Goal: Navigation & Orientation: Find specific page/section

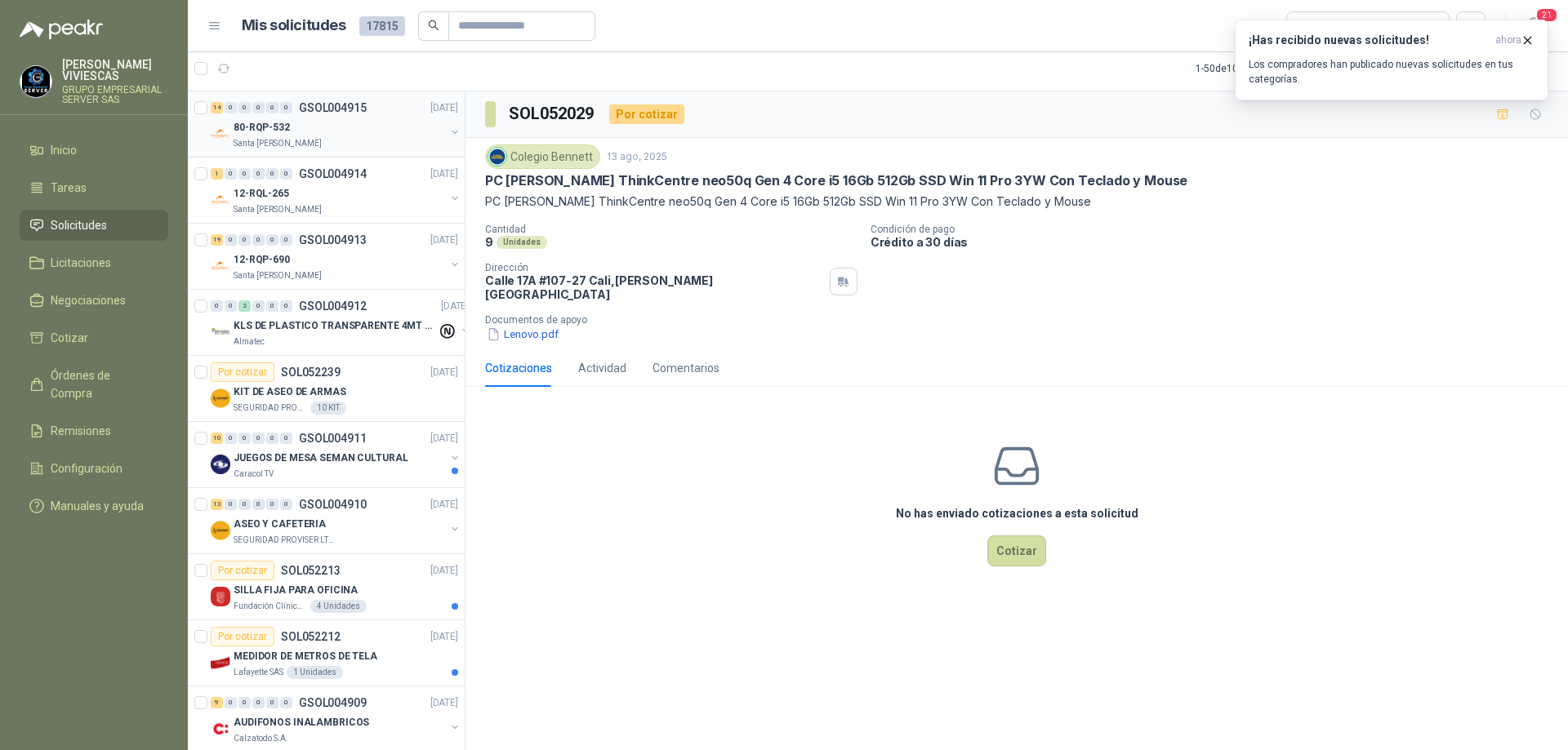
click at [327, 132] on div "80-RQP-532" at bounding box center [340, 127] width 212 height 20
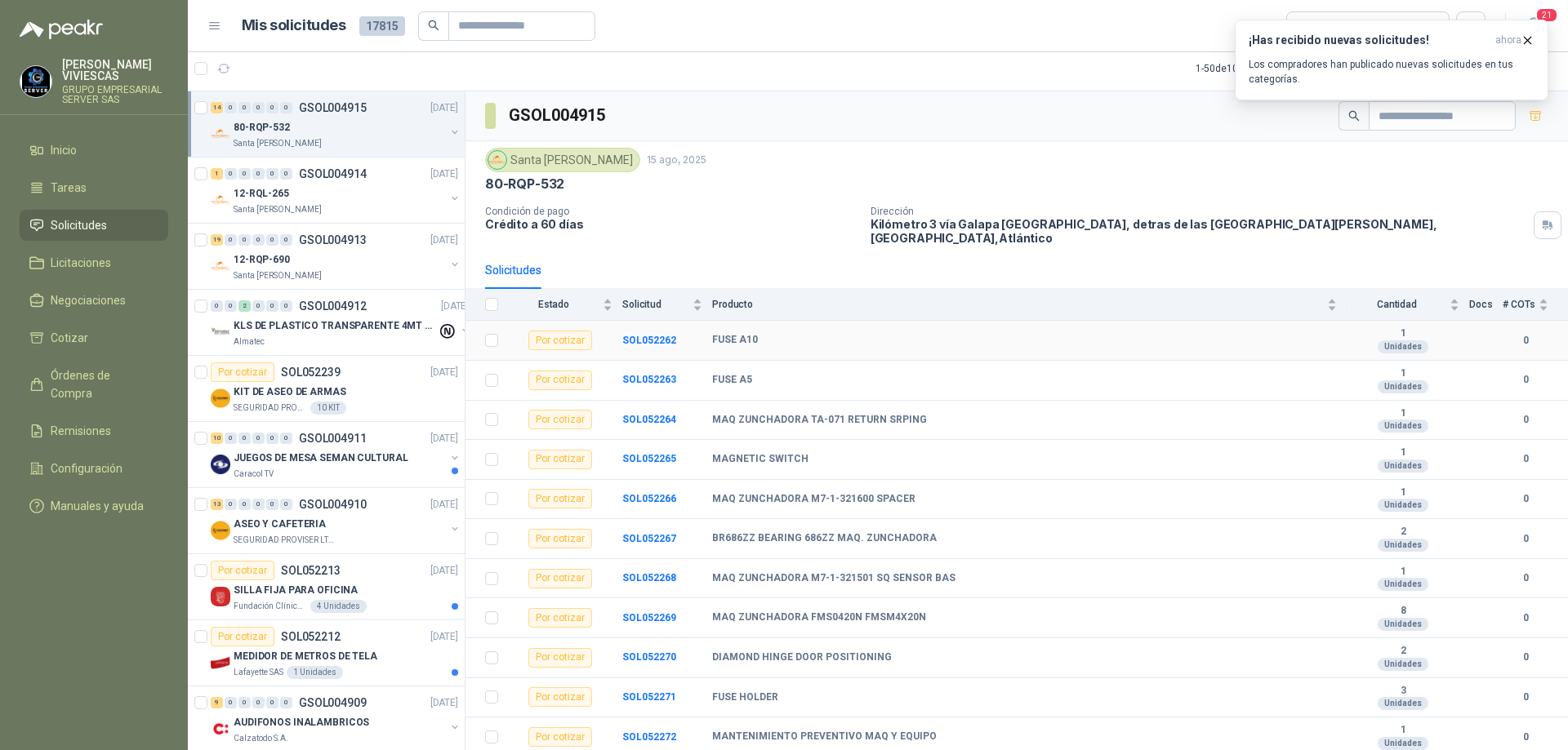
scroll to position [115, 0]
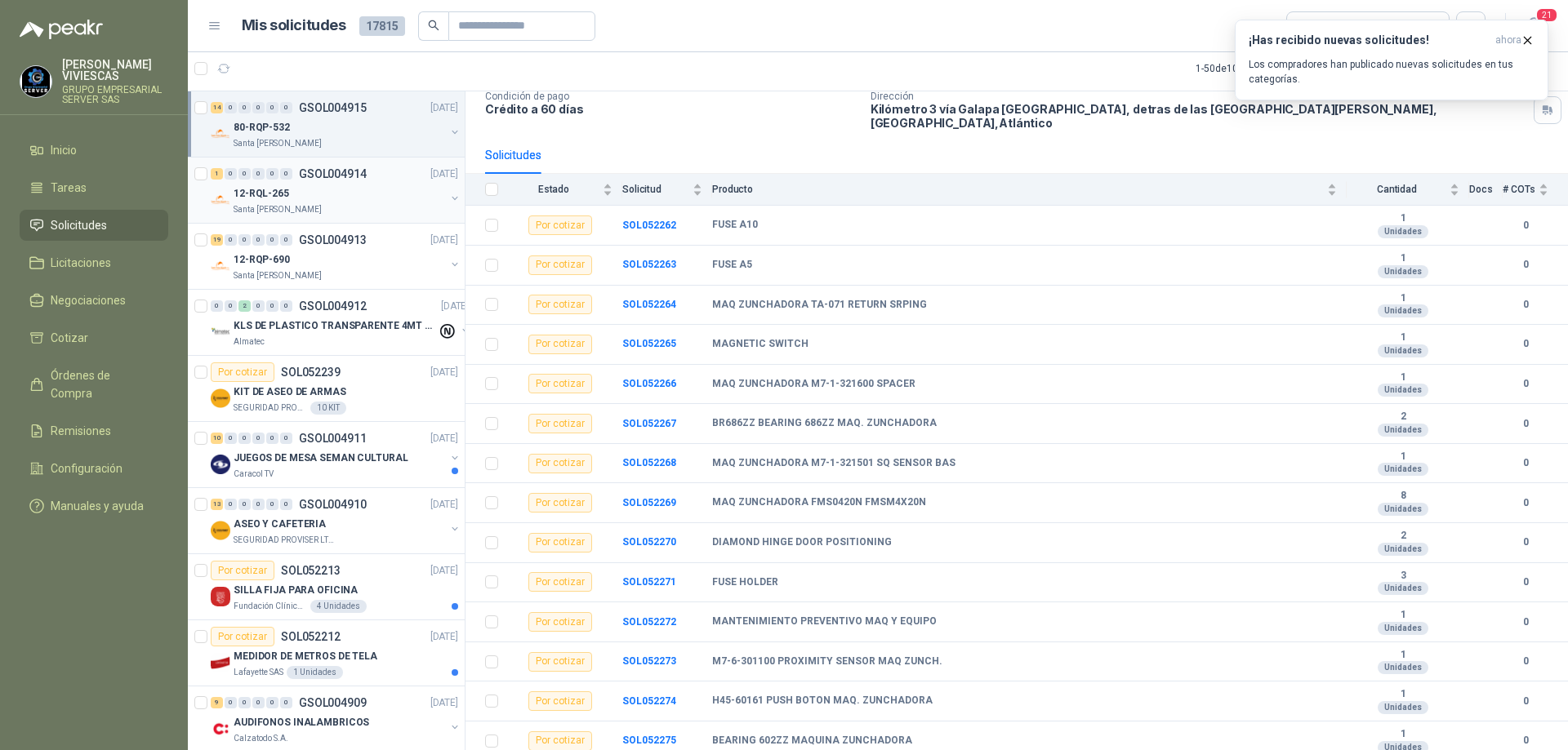
click at [351, 183] on div "12-RQL-265" at bounding box center [340, 193] width 212 height 20
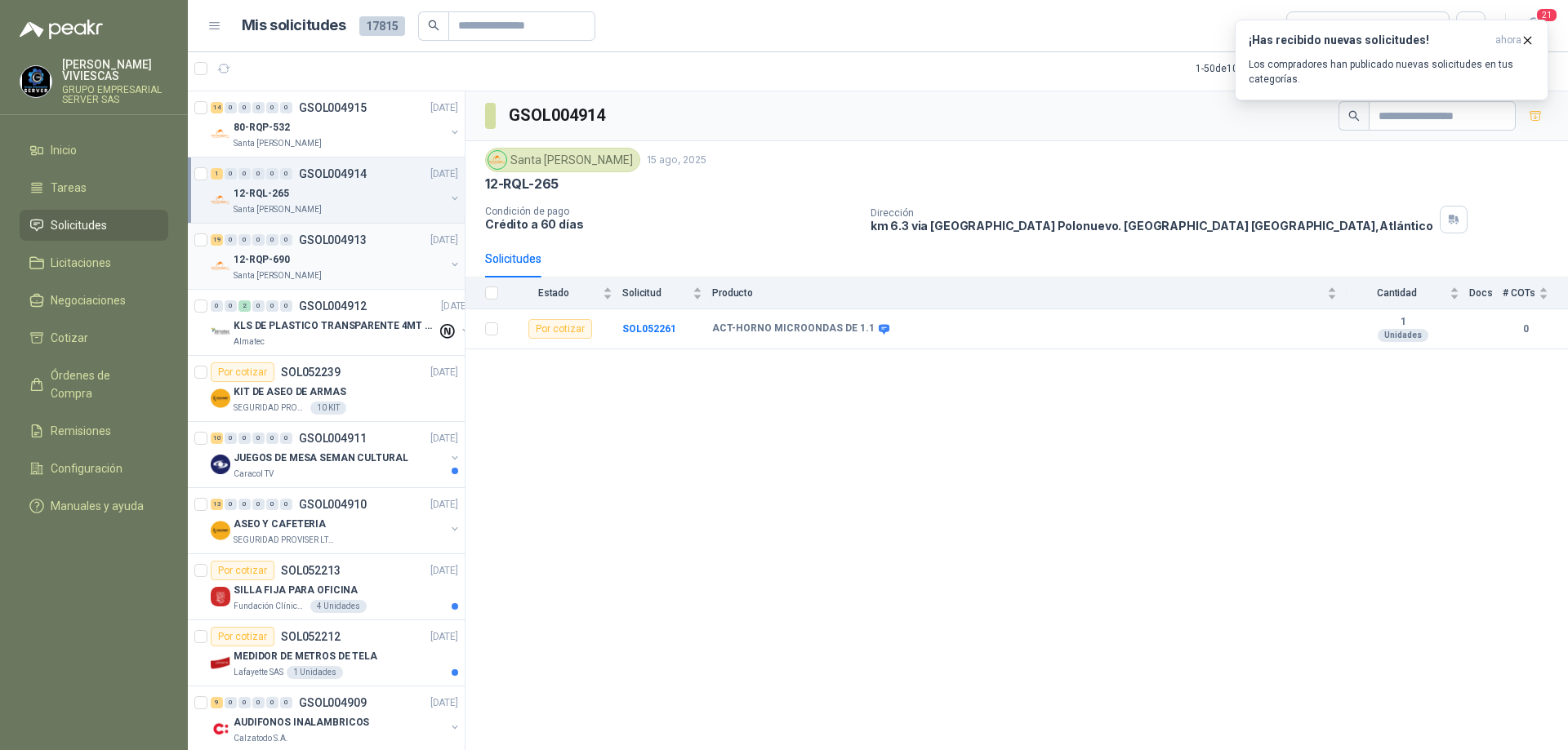
click at [352, 258] on div "12-RQP-690" at bounding box center [340, 259] width 212 height 20
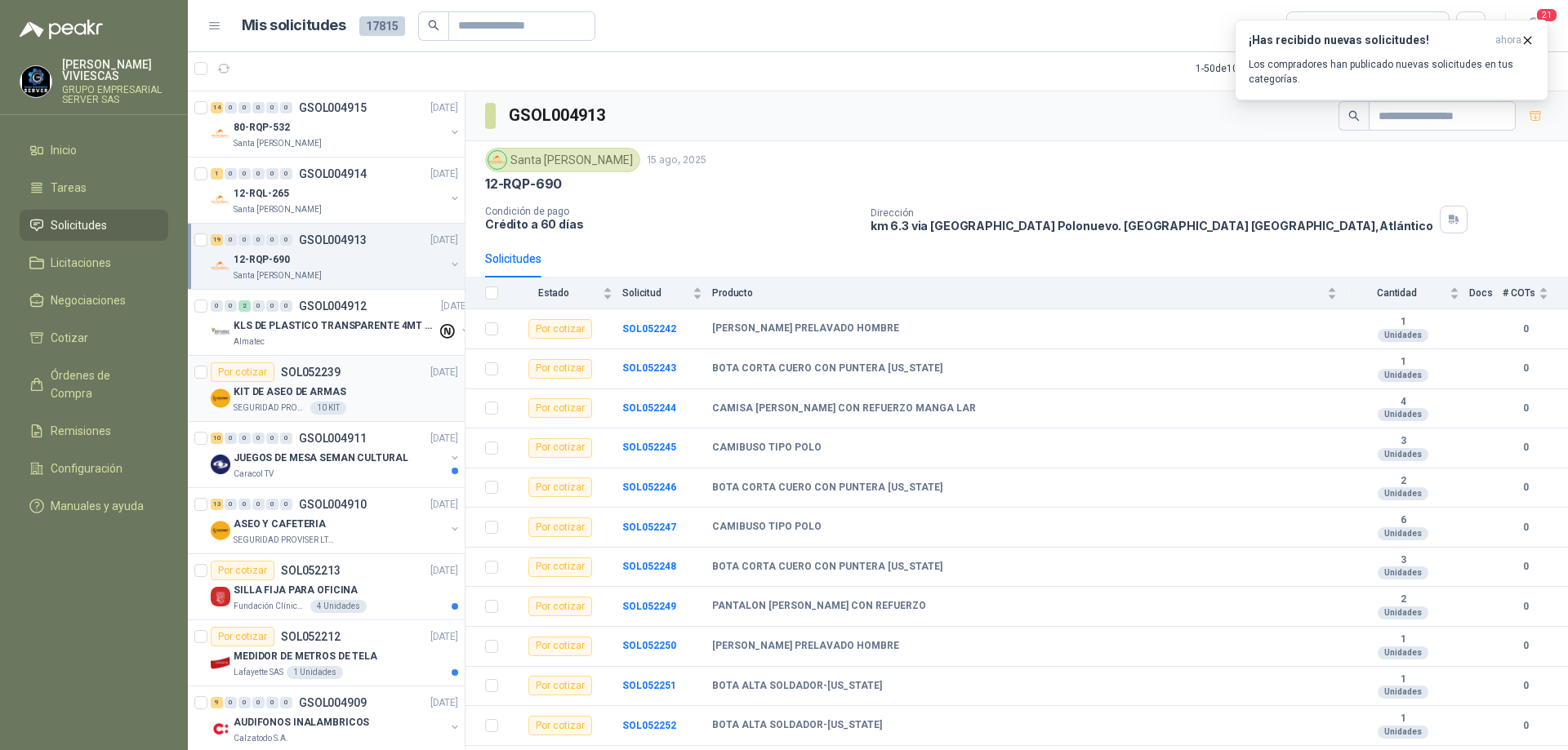
click at [358, 401] on div "KIT DE ASEO DE ARMAS" at bounding box center [345, 392] width 224 height 20
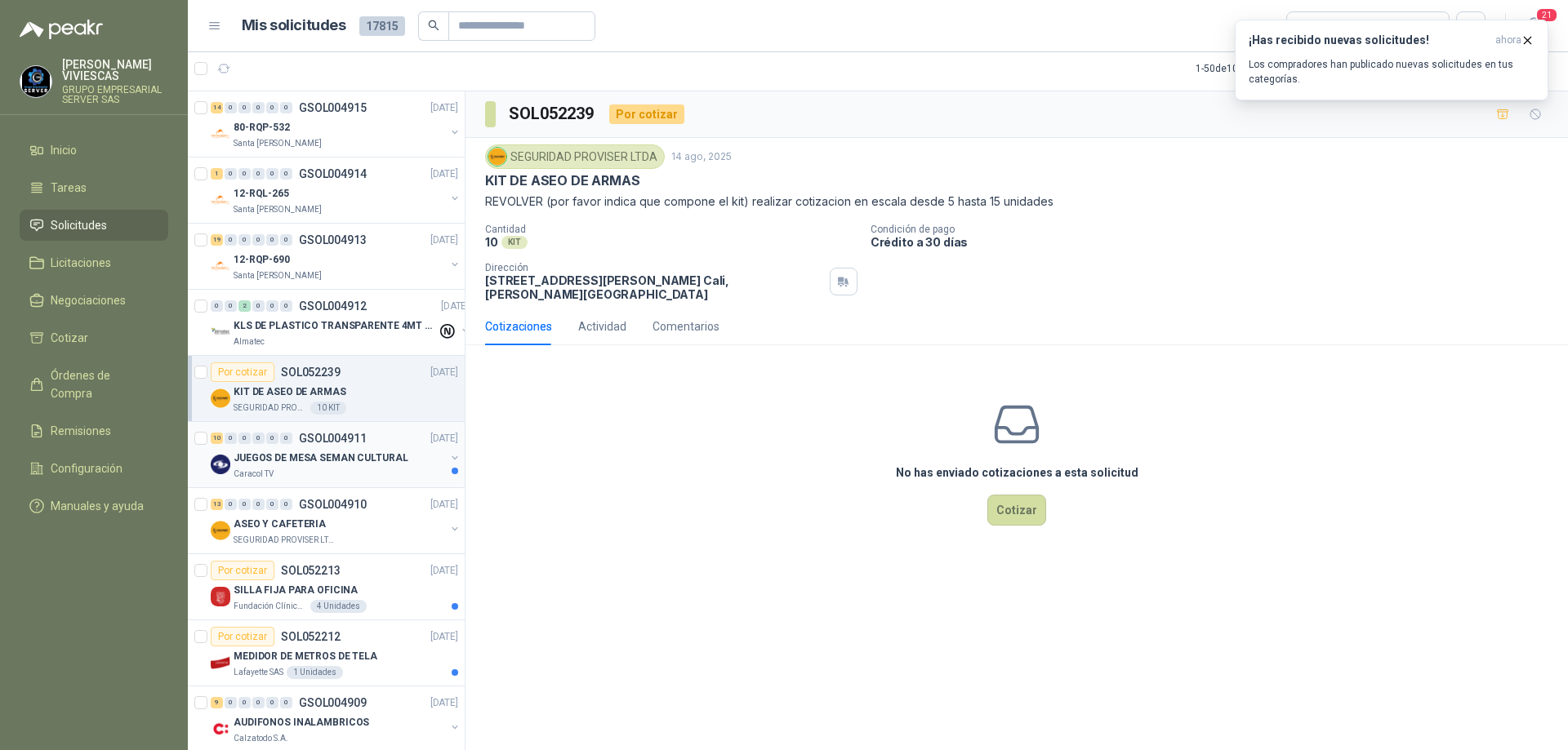
click at [337, 469] on div "Caracol TV" at bounding box center [340, 475] width 212 height 13
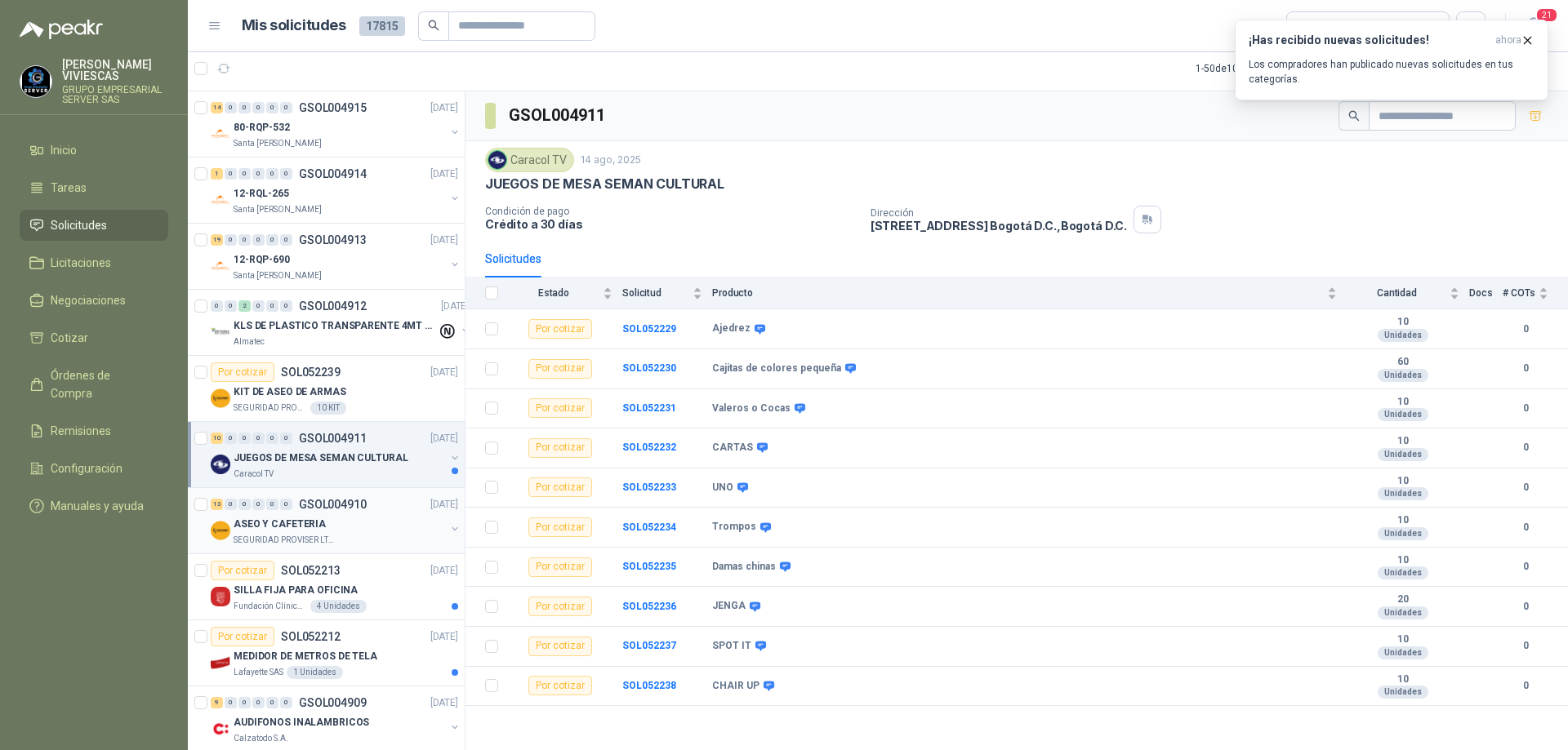
click at [348, 513] on div "13 0 0 0 0 0 GSOL004910 [DATE]" at bounding box center [336, 504] width 251 height 20
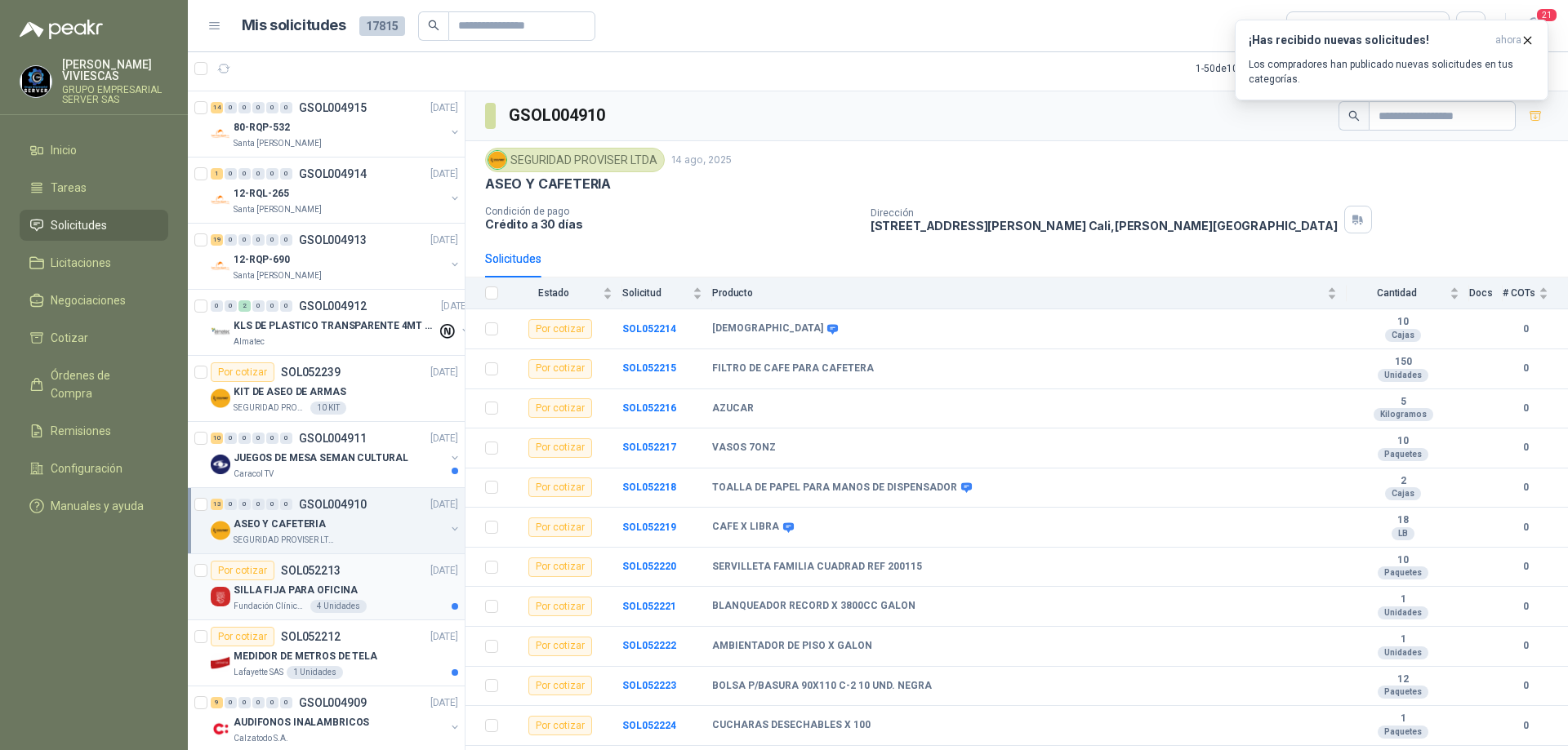
click at [340, 584] on p "SILLA FIJA PARA OFICINA" at bounding box center [295, 590] width 124 height 15
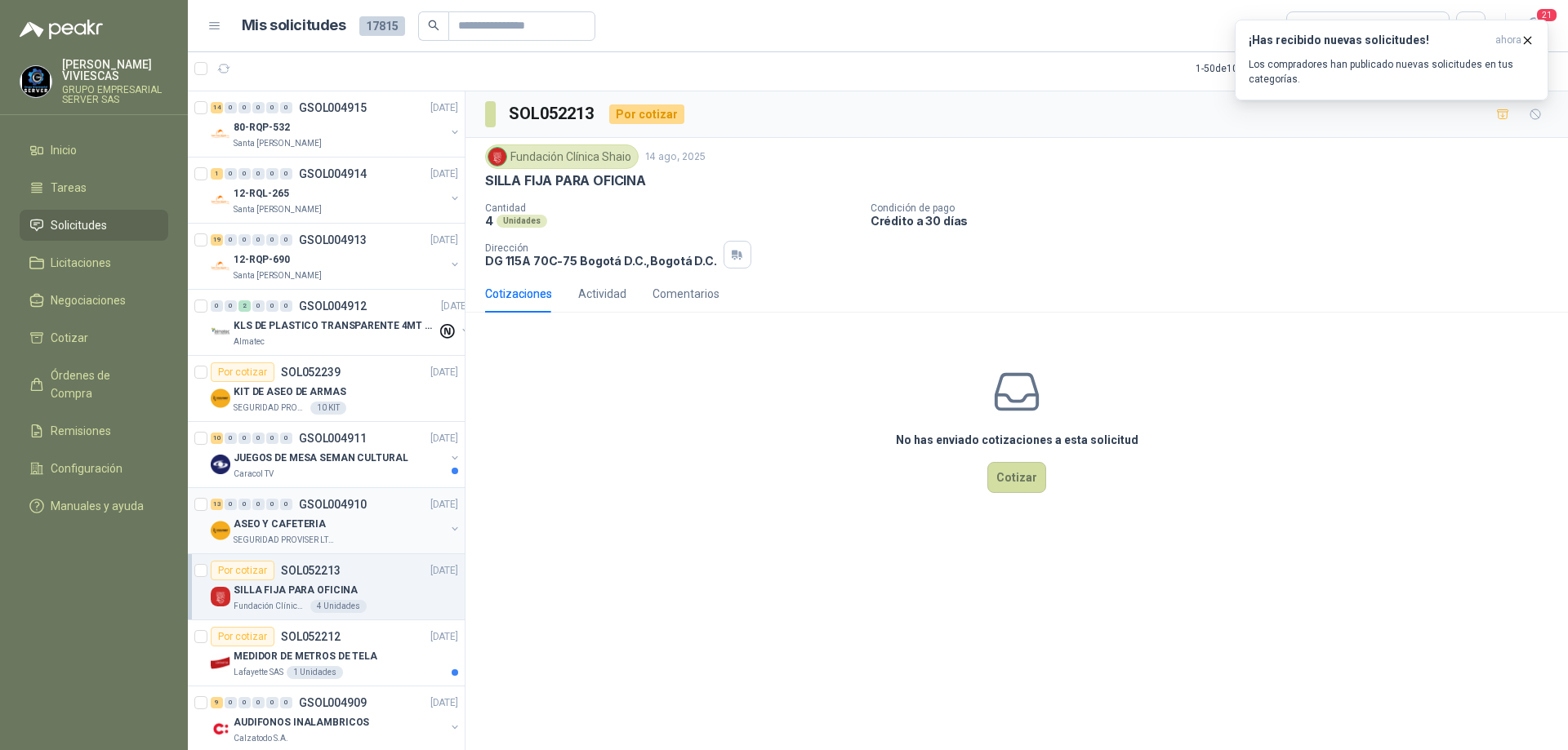
scroll to position [81, 0]
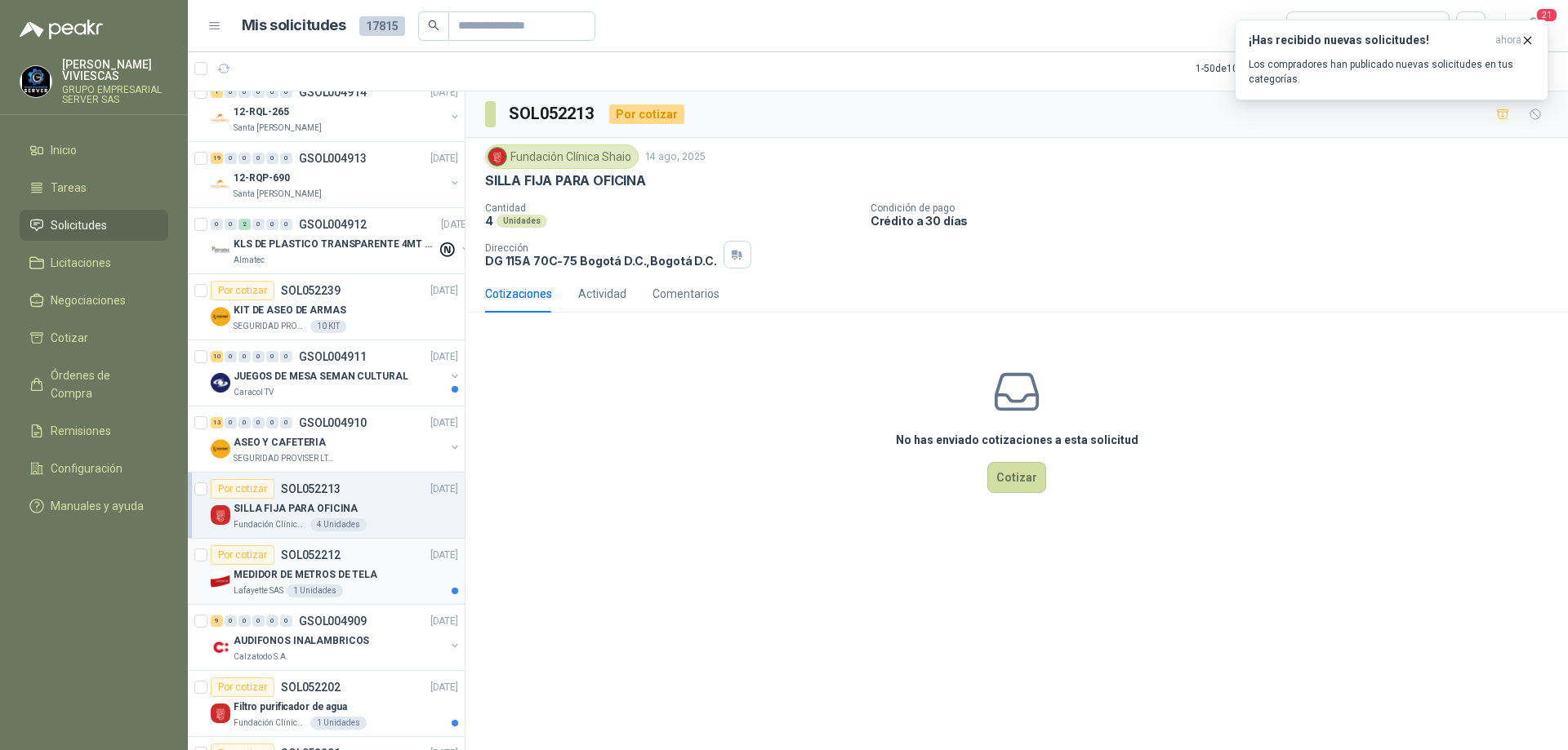
click at [373, 565] on div "Por cotizar SOL052212 [DATE]" at bounding box center [335, 555] width 248 height 20
